Goal: Information Seeking & Learning: Learn about a topic

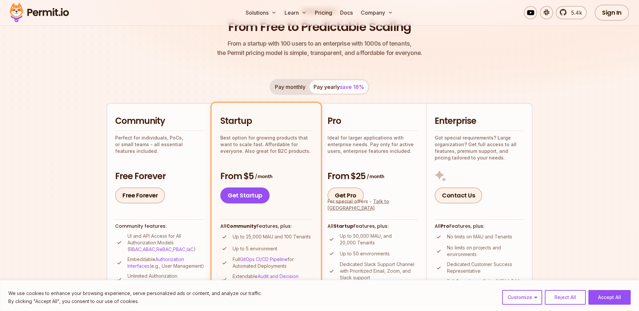
scroll to position [41, 0]
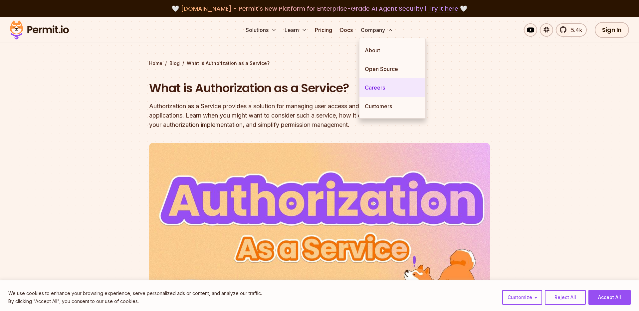
click at [375, 89] on link "Careers" at bounding box center [393, 87] width 66 height 19
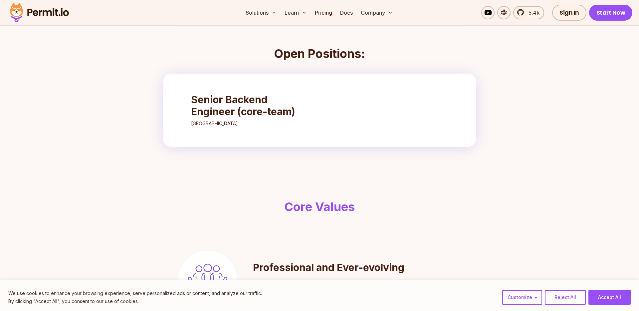
scroll to position [255, 0]
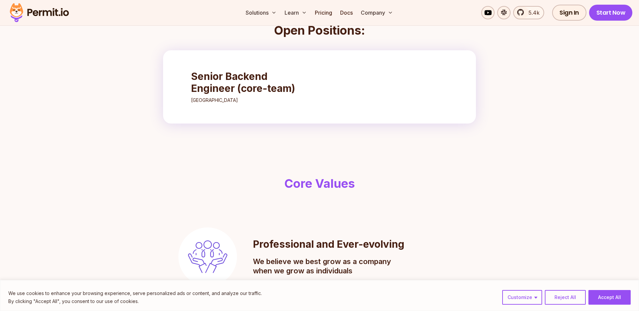
click at [225, 81] on h3 "Senior Backend Engineer (core-team)" at bounding box center [250, 82] width 118 height 24
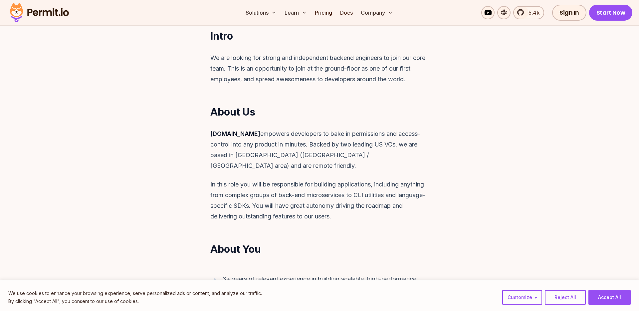
scroll to position [190, 0]
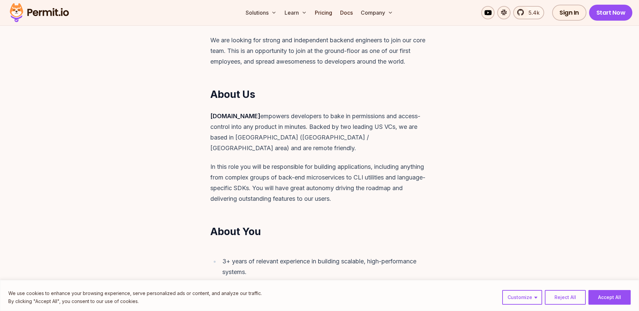
click at [372, 128] on p "[DOMAIN_NAME] empowers developers to bake in permissions and access-control int…" at bounding box center [319, 132] width 218 height 43
click at [368, 127] on p "[DOMAIN_NAME] empowers developers to bake in permissions and access-control int…" at bounding box center [319, 132] width 218 height 43
drag, startPoint x: 368, startPoint y: 127, endPoint x: 374, endPoint y: 128, distance: 5.7
click at [374, 128] on p "[DOMAIN_NAME] empowers developers to bake in permissions and access-control int…" at bounding box center [319, 132] width 218 height 43
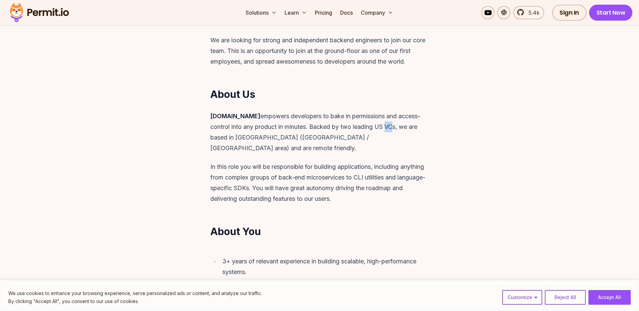
click at [374, 128] on p "[DOMAIN_NAME] empowers developers to bake in permissions and access-control int…" at bounding box center [319, 132] width 218 height 43
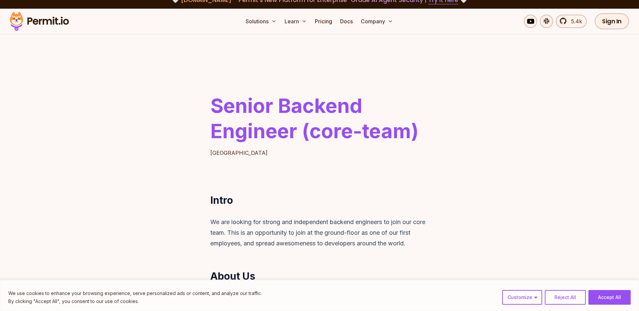
scroll to position [0, 0]
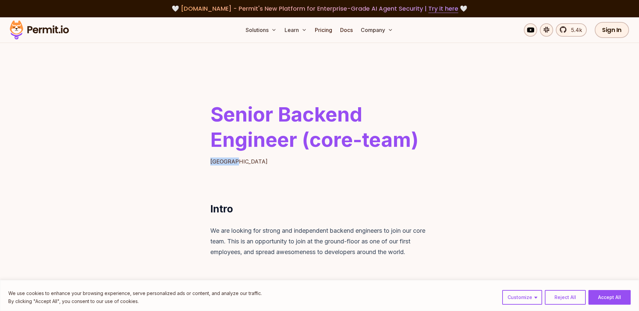
drag, startPoint x: 212, startPoint y: 161, endPoint x: 246, endPoint y: 167, distance: 34.8
click at [246, 167] on header "Senior Backend Engineer (core-team) [GEOGRAPHIC_DATA]" at bounding box center [319, 117] width 639 height 149
click at [258, 187] on header "Senior Backend Engineer (core-team) [GEOGRAPHIC_DATA]" at bounding box center [319, 117] width 639 height 149
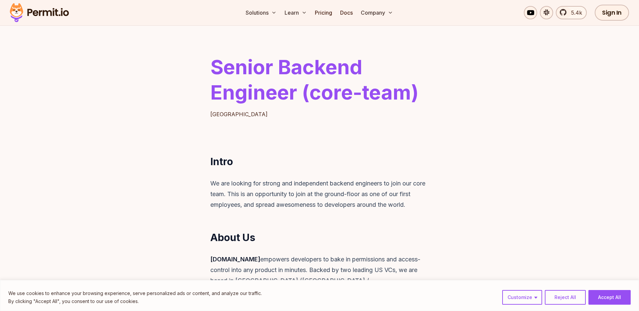
scroll to position [67, 0]
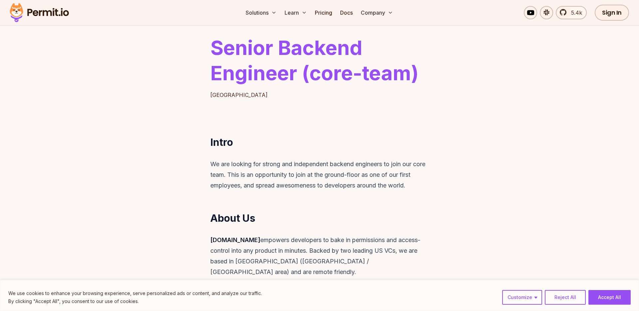
click at [275, 165] on p "We are looking for strong and independent backend engineers to join our core te…" at bounding box center [319, 175] width 218 height 32
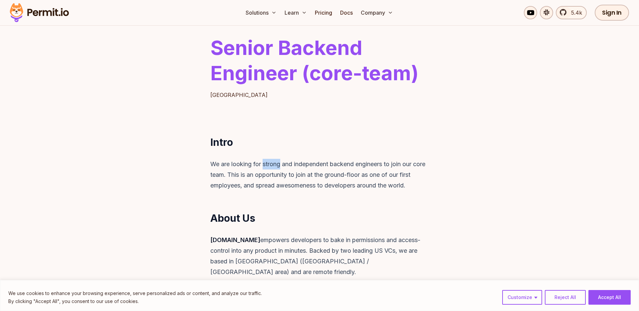
scroll to position [0, 0]
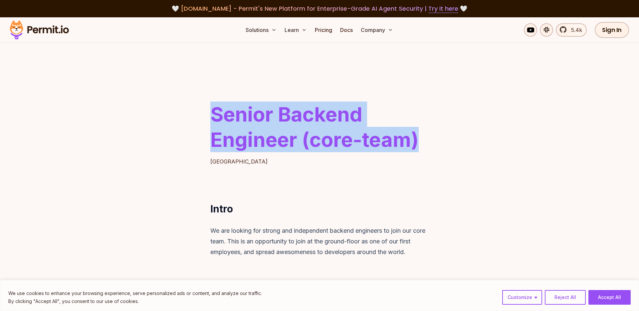
drag, startPoint x: 212, startPoint y: 118, endPoint x: 414, endPoint y: 130, distance: 203.1
click at [414, 130] on h1 "Senior Backend Engineer (core-team)" at bounding box center [319, 127] width 218 height 51
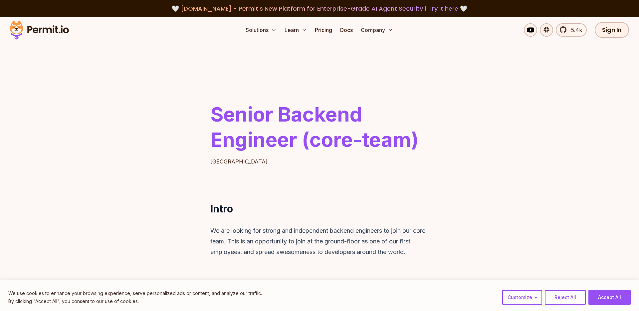
click at [433, 135] on div "Senior Backend Engineer (core-team) [GEOGRAPHIC_DATA]" at bounding box center [320, 134] width 256 height 64
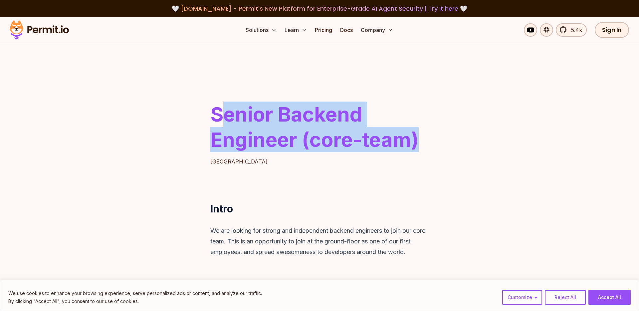
drag, startPoint x: 433, startPoint y: 135, endPoint x: 218, endPoint y: 112, distance: 216.0
click at [219, 112] on div "Senior Backend Engineer (core-team) [GEOGRAPHIC_DATA]" at bounding box center [320, 134] width 256 height 64
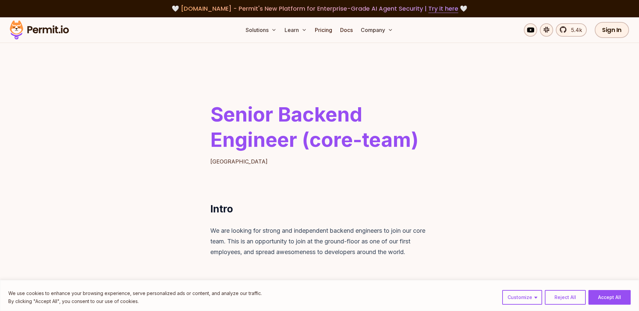
click at [214, 112] on h1 "Senior Backend Engineer (core-team)" at bounding box center [319, 127] width 218 height 51
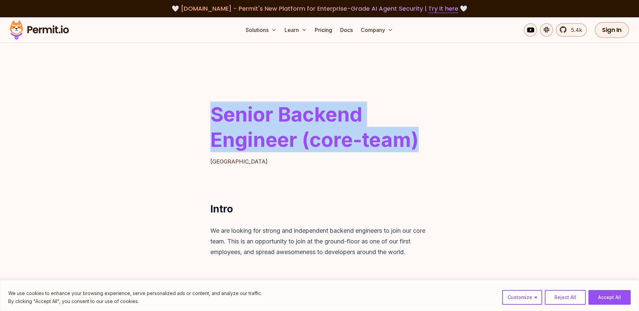
drag, startPoint x: 214, startPoint y: 112, endPoint x: 461, endPoint y: 149, distance: 250.2
click at [461, 149] on header "Senior Backend Engineer (core-team) [GEOGRAPHIC_DATA]" at bounding box center [319, 117] width 639 height 149
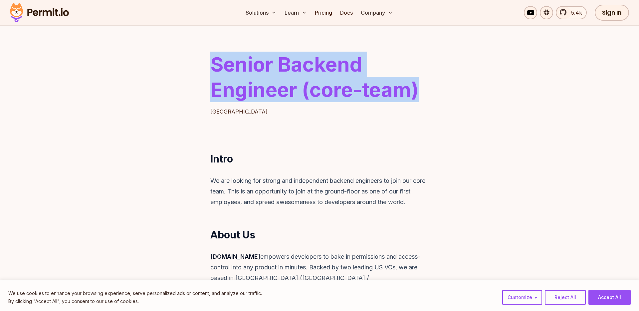
scroll to position [94, 0]
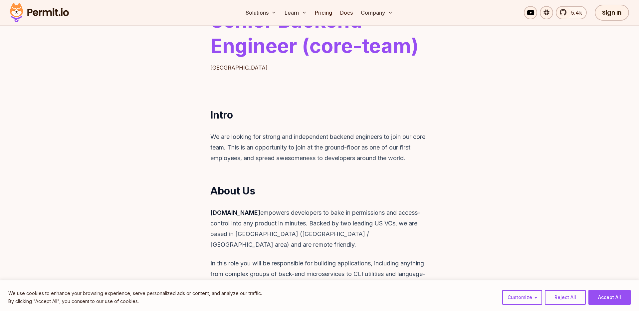
click at [425, 162] on p "We are looking for strong and independent backend engineers to join our core te…" at bounding box center [319, 147] width 218 height 32
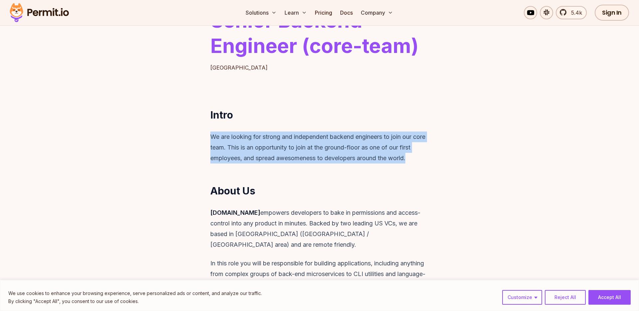
drag, startPoint x: 426, startPoint y: 159, endPoint x: 197, endPoint y: 137, distance: 230.4
click at [197, 137] on div "We are looking for strong and independent backend engineers to join our core te…" at bounding box center [320, 147] width 256 height 32
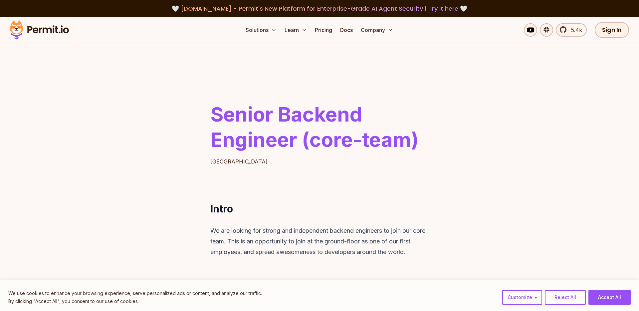
click at [168, 137] on header "Senior Backend Engineer (core-team) [GEOGRAPHIC_DATA]" at bounding box center [319, 117] width 639 height 149
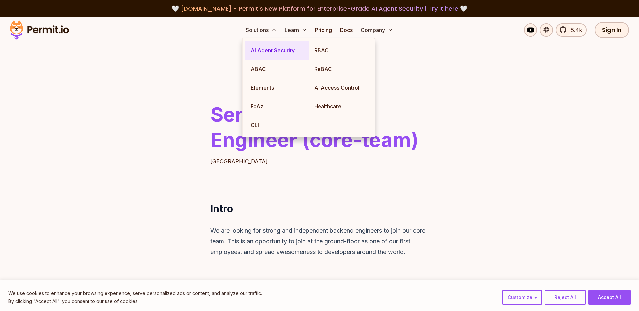
click at [277, 51] on link "AI Agent Security" at bounding box center [277, 50] width 64 height 19
